Goal: Task Accomplishment & Management: Use online tool/utility

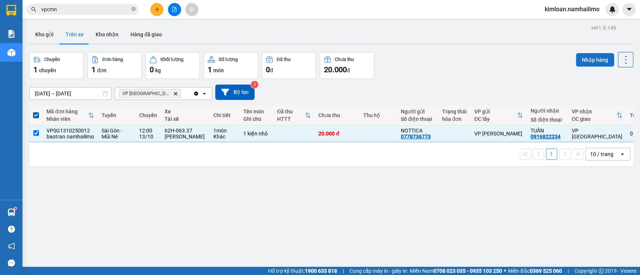
drag, startPoint x: 580, startPoint y: 60, endPoint x: 570, endPoint y: 62, distance: 10.7
click at [581, 60] on button "Nhập hàng" at bounding box center [594, 59] width 38 height 13
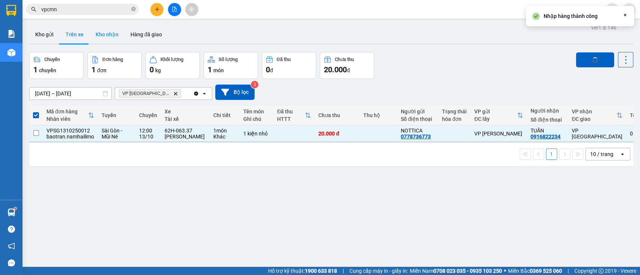
checkbox input "false"
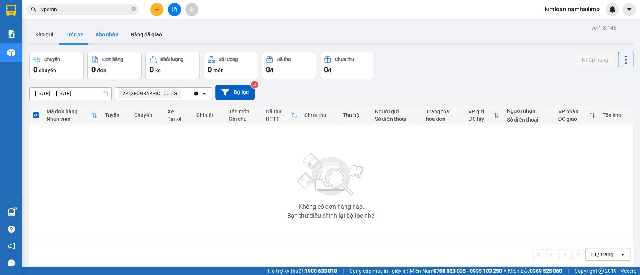
click at [109, 37] on button "Kho nhận" at bounding box center [107, 34] width 35 height 18
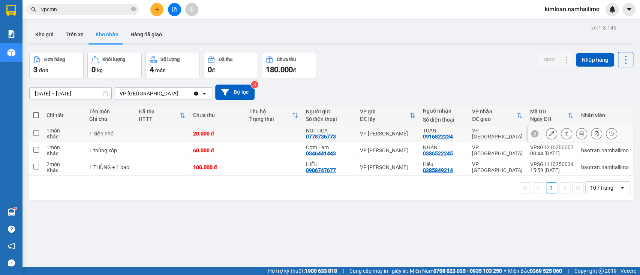
click at [368, 135] on div "VP [PERSON_NAME]" at bounding box center [387, 134] width 55 height 6
checkbox input "true"
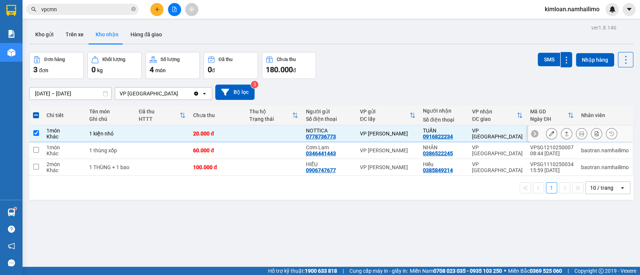
click at [549, 134] on div at bounding box center [551, 133] width 11 height 11
click at [549, 135] on div at bounding box center [551, 133] width 11 height 11
click at [549, 134] on icon at bounding box center [551, 133] width 5 height 5
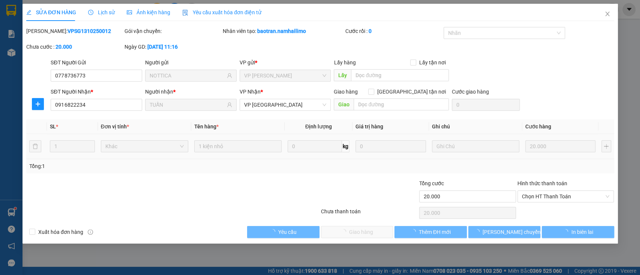
type input "0778736773"
type input "NOTTICA"
type input "0916822234"
type input "TUẤN"
type input "20.000"
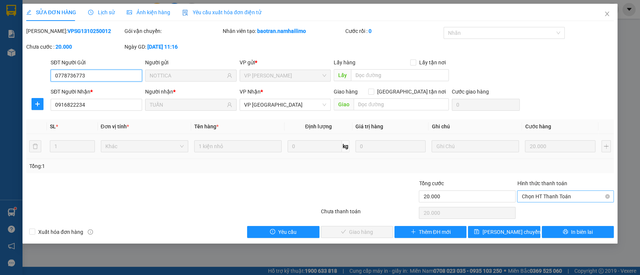
click at [554, 195] on span "Chọn HT Thanh Toán" at bounding box center [565, 196] width 88 height 11
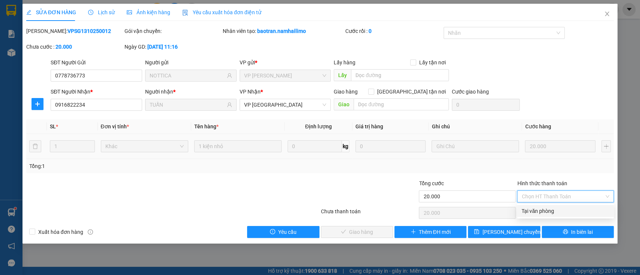
click at [545, 209] on div "Tại văn phòng" at bounding box center [565, 211] width 88 height 8
type input "0"
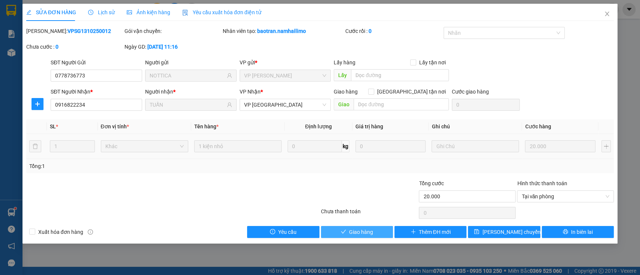
click at [375, 233] on button "Giao hàng" at bounding box center [357, 232] width 72 height 12
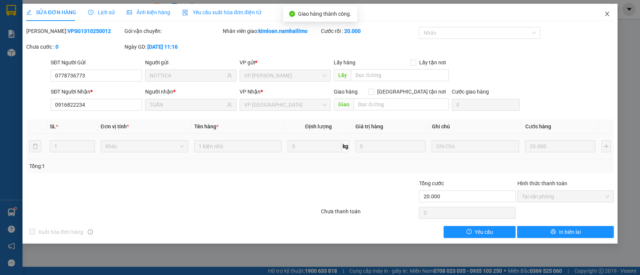
click at [604, 15] on icon "close" at bounding box center [607, 14] width 6 height 6
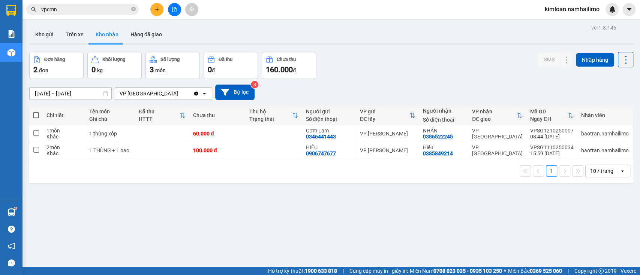
click at [343, 201] on div "ver 1.8.146 Kho gửi Trên xe Kho nhận Hàng đã giao Đơn hàng 2 đơn Khối lượng 0 k…" at bounding box center [331, 159] width 610 height 275
